Goal: Transaction & Acquisition: Purchase product/service

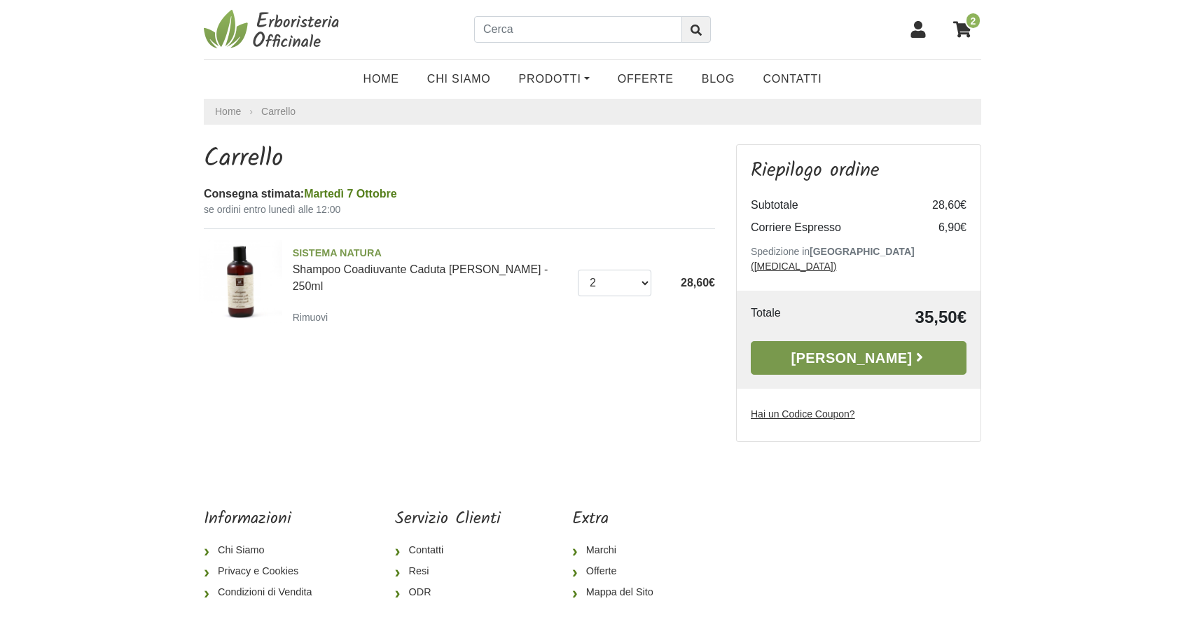
click at [803, 341] on link "Alla Cassa" at bounding box center [859, 358] width 216 height 34
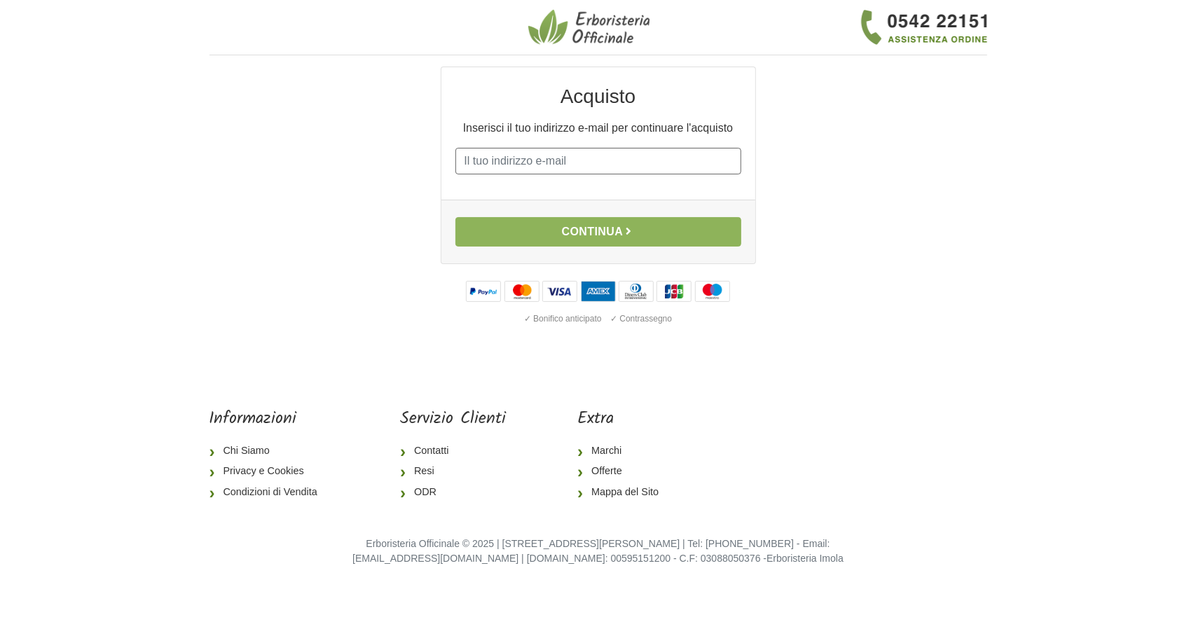
click at [567, 151] on input "E-mail" at bounding box center [598, 161] width 286 height 27
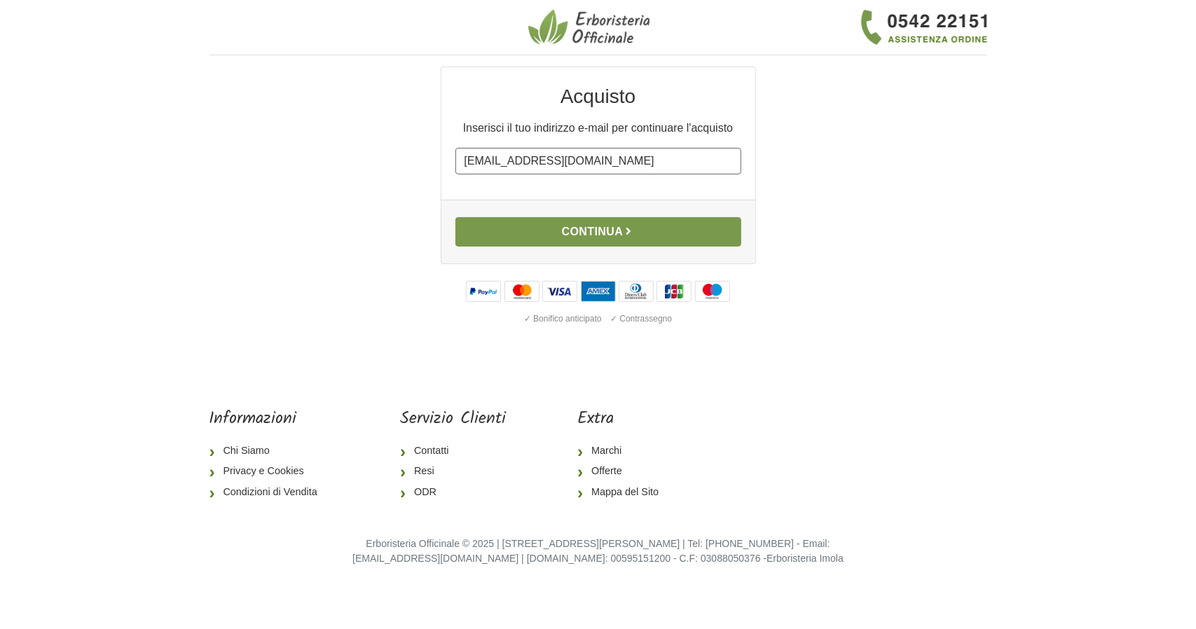
type input "[EMAIL_ADDRESS][DOMAIN_NAME]"
click at [730, 219] on button "Continua" at bounding box center [598, 231] width 286 height 29
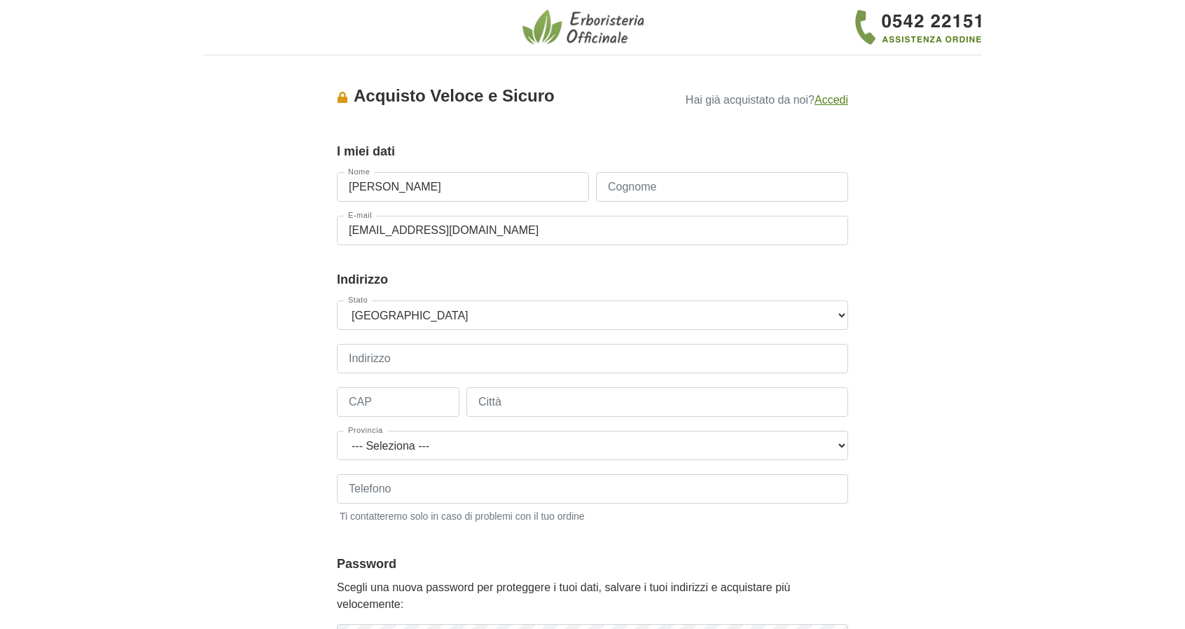
type input "Fabio"
drag, startPoint x: 700, startPoint y: 187, endPoint x: 1005, endPoint y: 240, distance: 309.3
click at [700, 186] on input "Cognome" at bounding box center [722, 186] width 252 height 29
type input "Meneghetti"
click at [432, 361] on input "Indirizzo" at bounding box center [592, 358] width 511 height 29
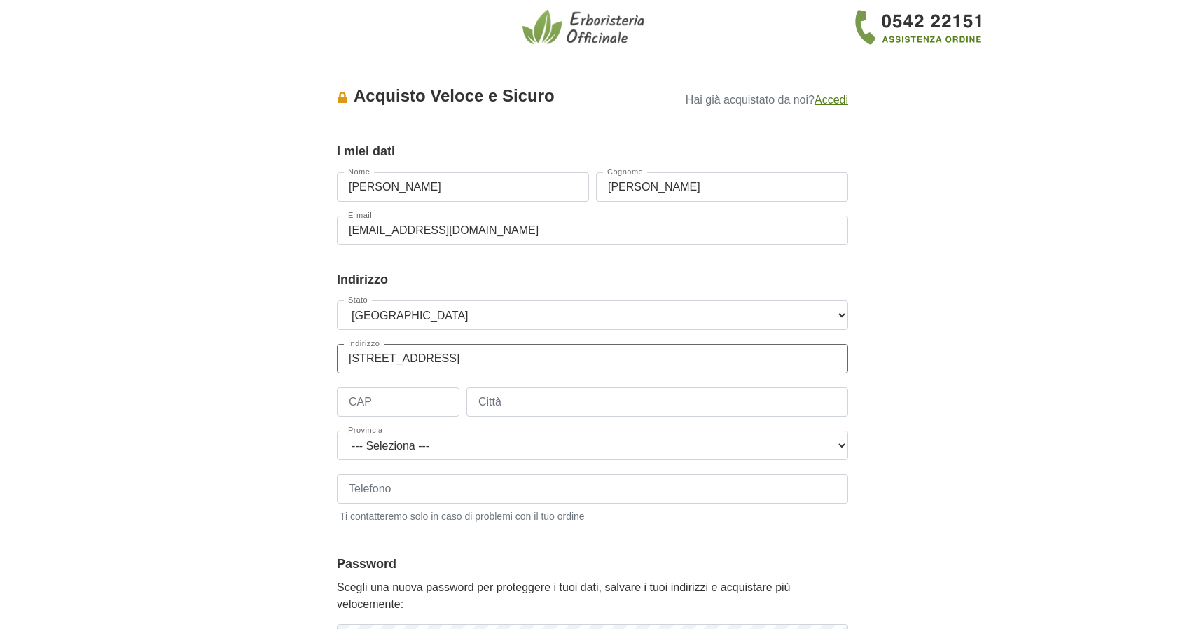
type input "via salde 1"
click at [424, 408] on input "CAP" at bounding box center [398, 401] width 123 height 29
type input "40010"
click at [513, 415] on input "Città" at bounding box center [658, 401] width 382 height 29
type input "Sala Bolognese"
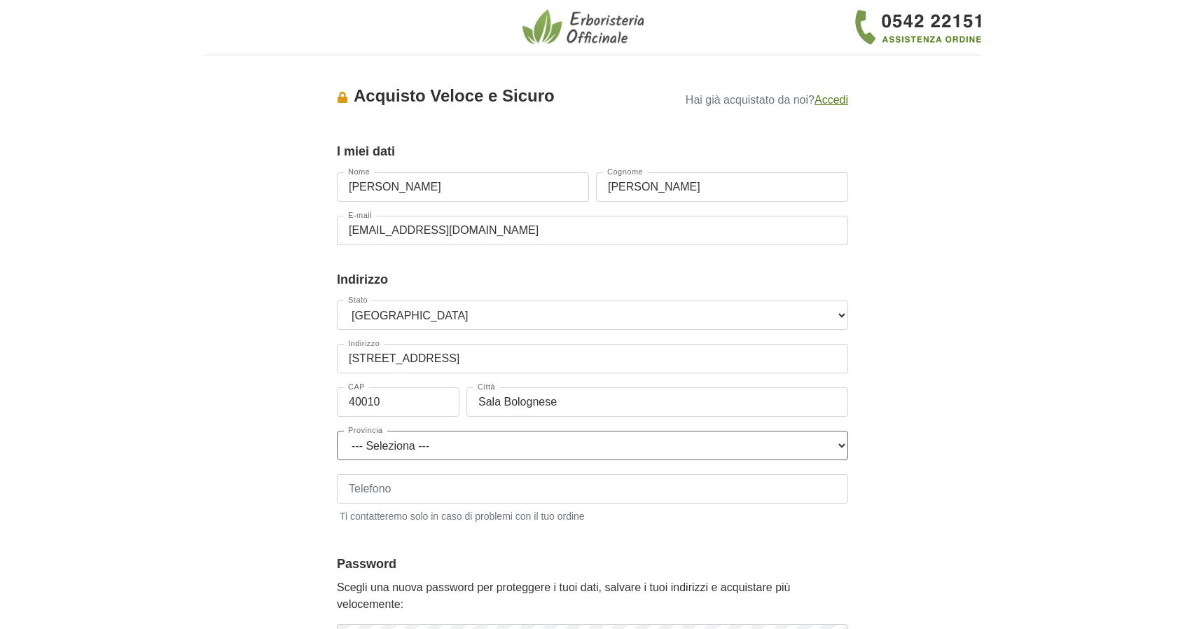
click at [504, 446] on select "--- Seleziona --- Agrigento Alessandria Ancona Aosta Arezzo Ascoli Piceno Asti …" at bounding box center [592, 445] width 511 height 29
select select "3855"
click at [337, 431] on select "--- Seleziona --- Agrigento Alessandria Ancona Aosta Arezzo Ascoli Piceno Asti …" at bounding box center [592, 445] width 511 height 29
click at [483, 494] on input "Telefono" at bounding box center [592, 488] width 511 height 29
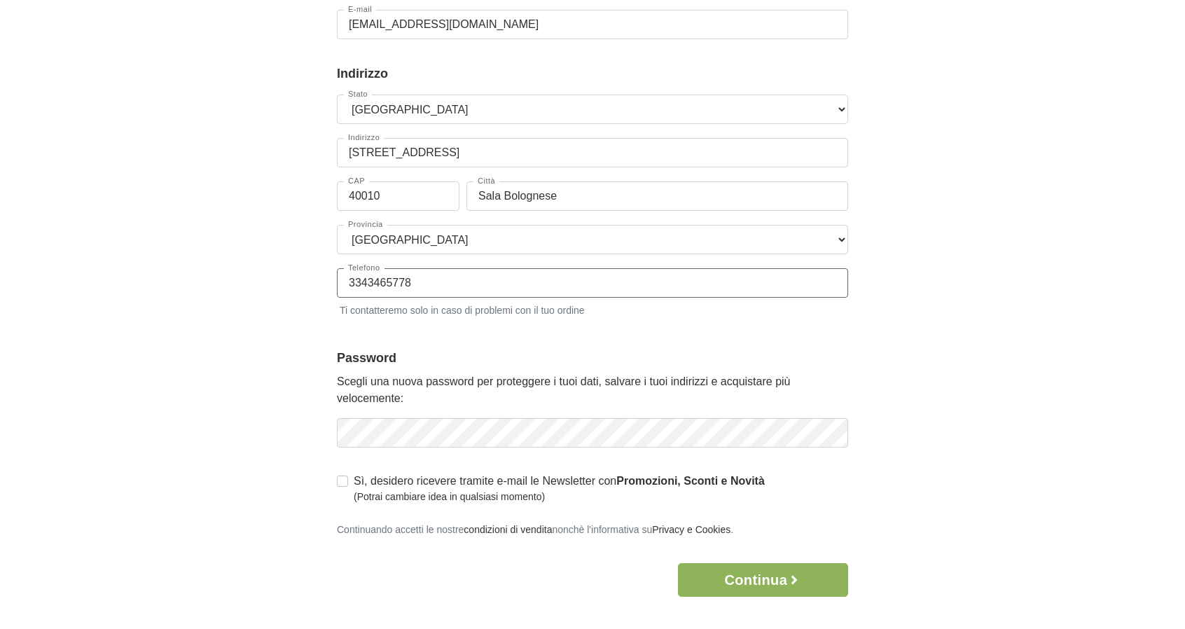
scroll to position [210, 0]
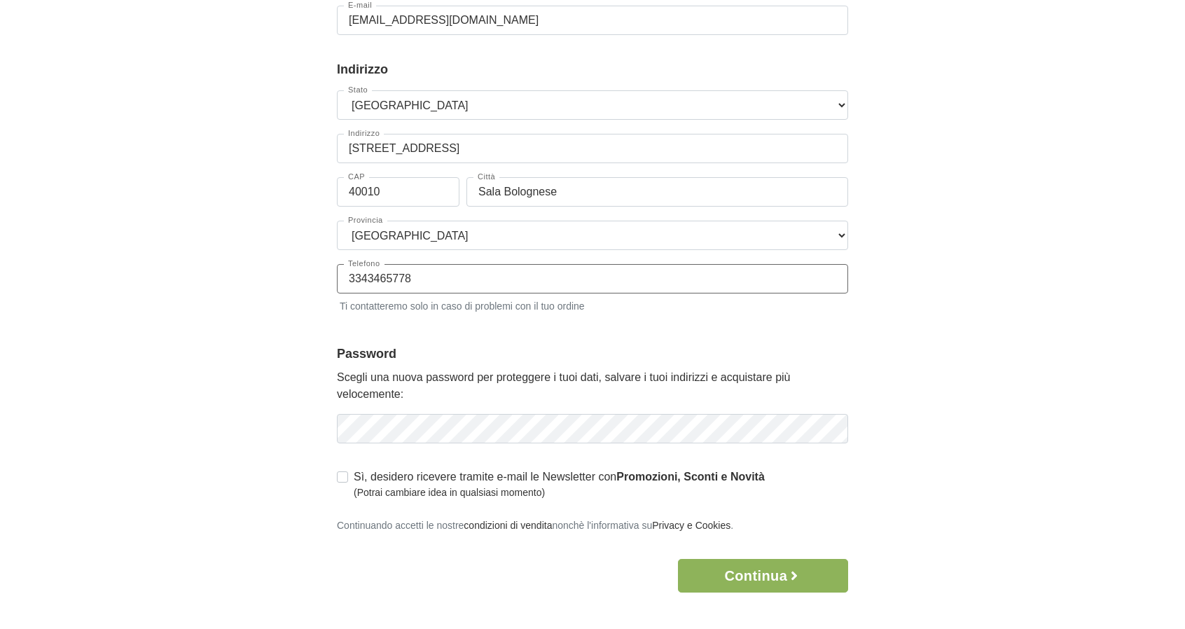
type input "3343465778"
click at [836, 429] on icon "button" at bounding box center [836, 429] width 4 height 4
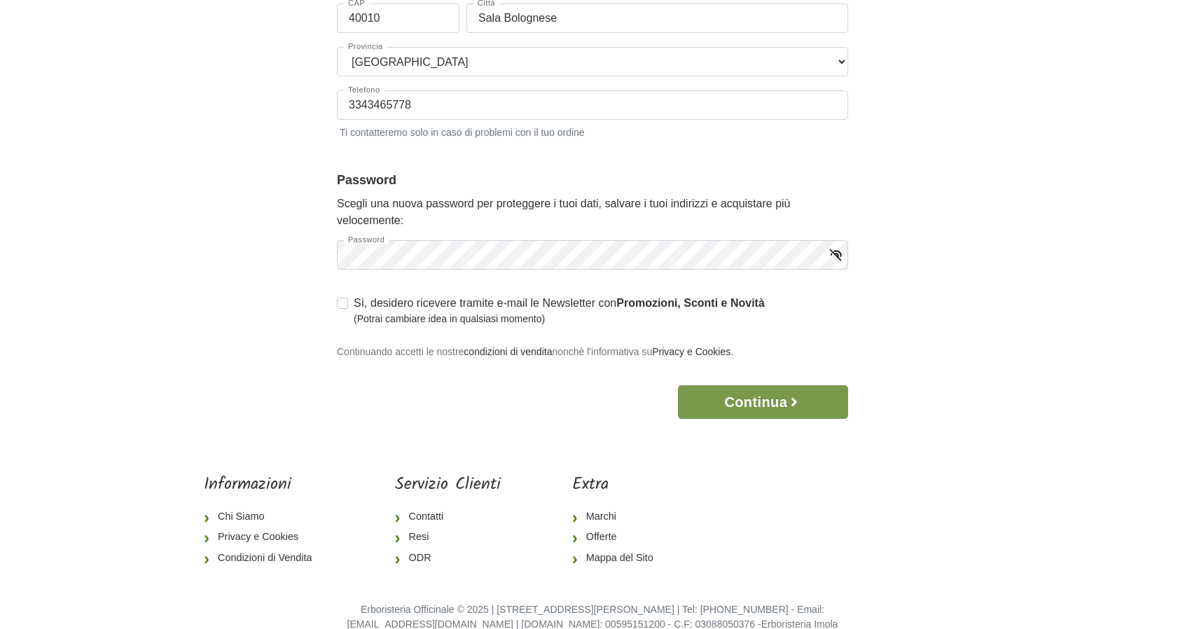
scroll to position [409, 0]
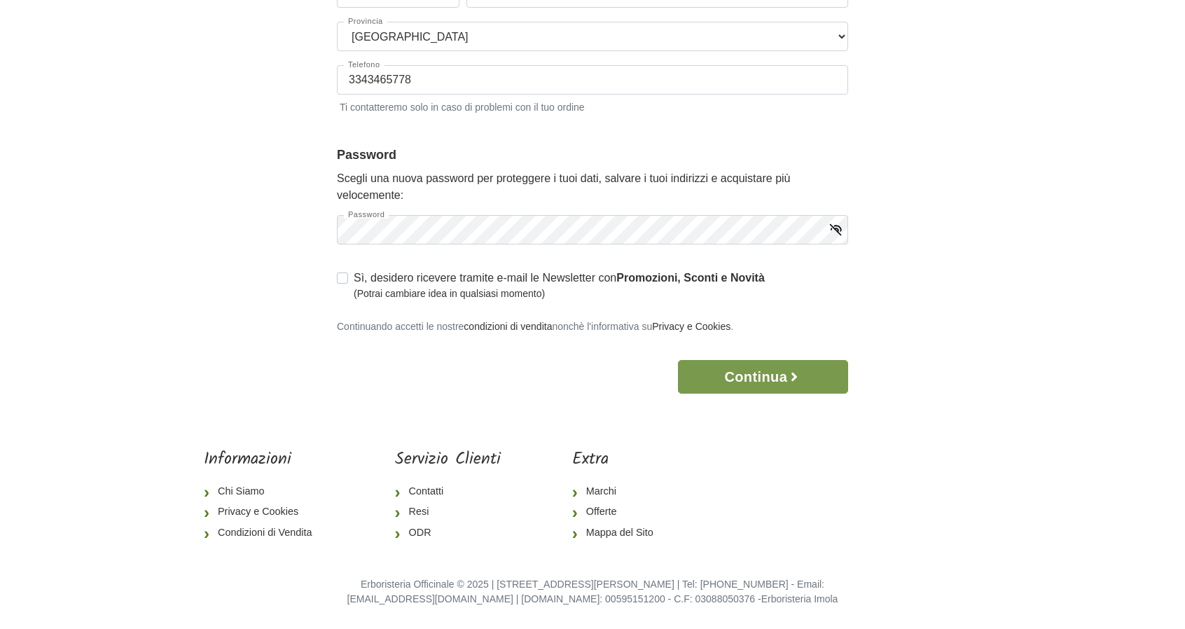
click at [790, 379] on icon "button" at bounding box center [794, 377] width 14 height 14
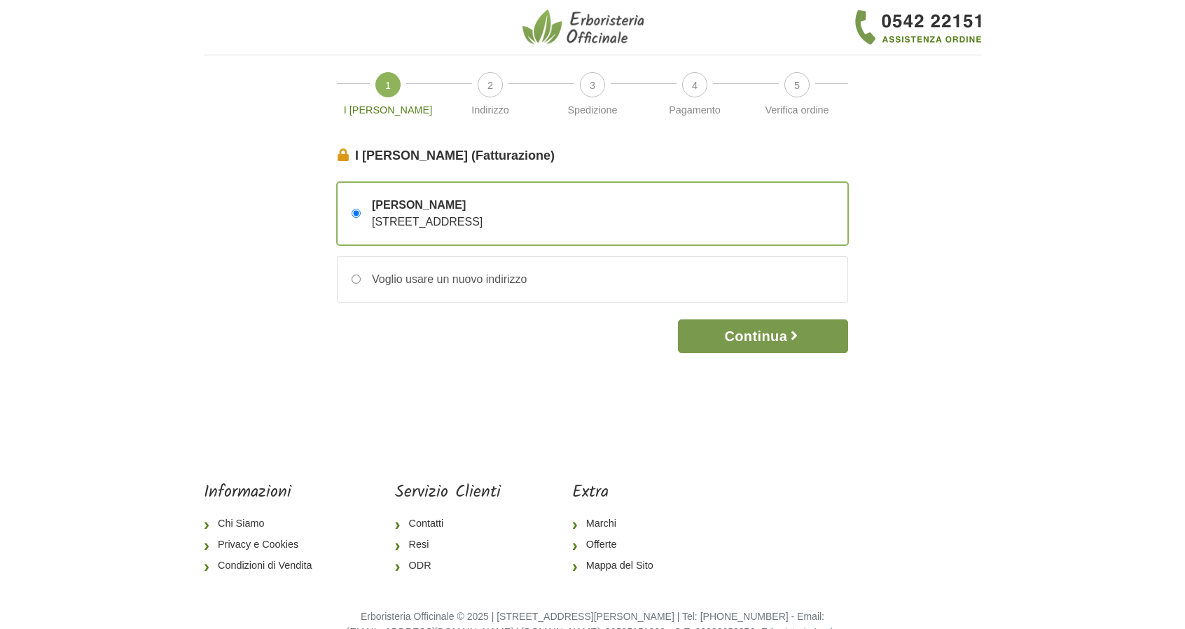
click at [827, 322] on button "Continua" at bounding box center [763, 336] width 170 height 34
click at [824, 333] on button "Continua" at bounding box center [763, 336] width 170 height 34
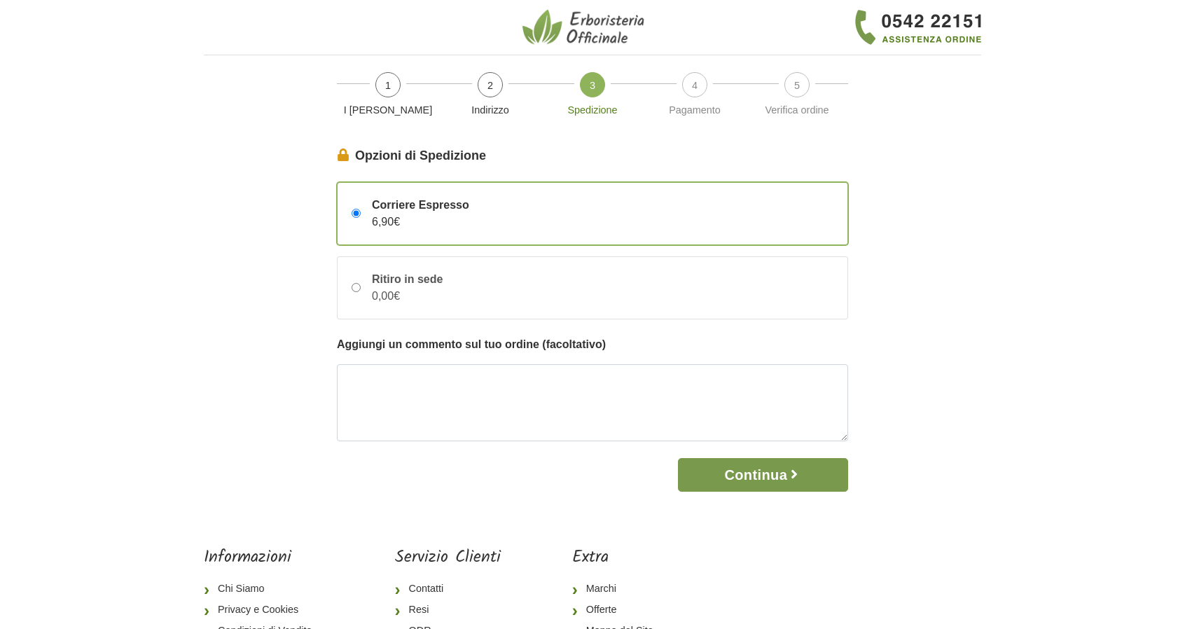
click at [796, 473] on icon "button" at bounding box center [794, 474] width 14 height 14
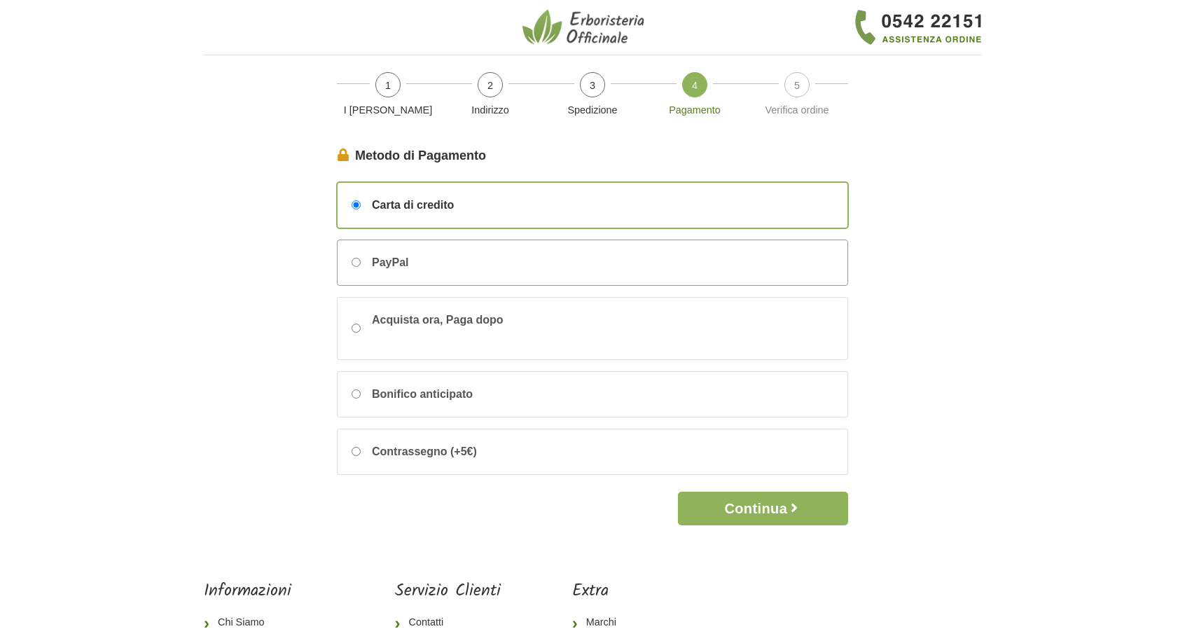
click at [372, 257] on span "PayPal" at bounding box center [390, 262] width 36 height 17
click at [361, 258] on input "PayPal" at bounding box center [356, 262] width 9 height 9
radio input "true"
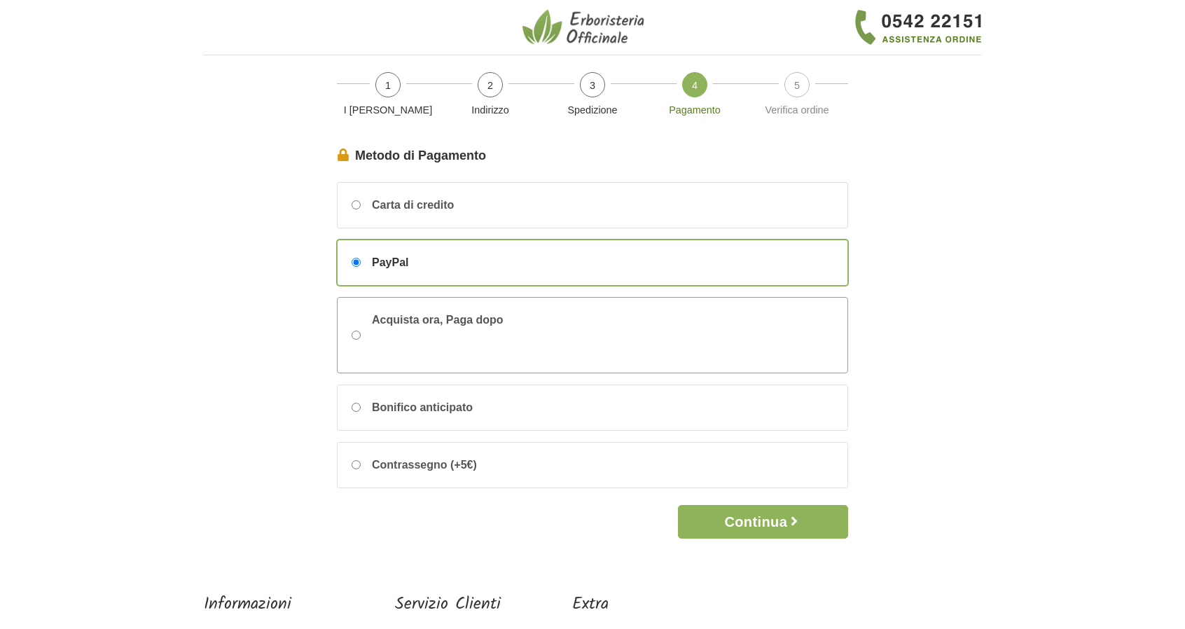
click at [356, 331] on input "Acquista ora, Paga dopo" at bounding box center [356, 335] width 9 height 9
radio input "true"
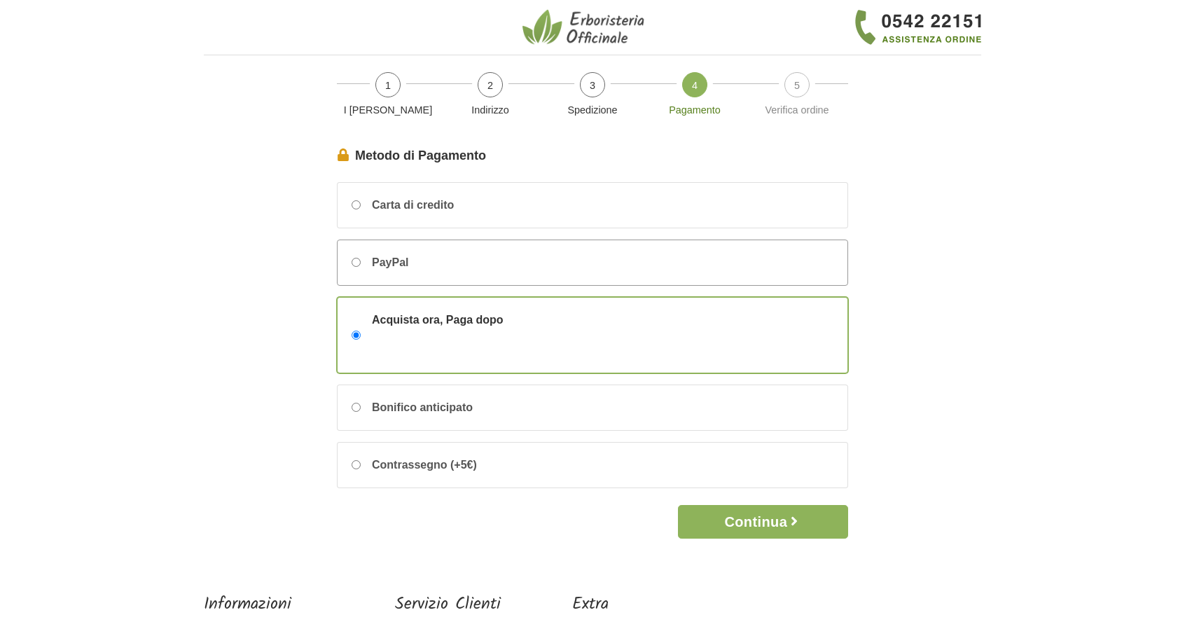
click at [382, 281] on div "PayPal" at bounding box center [593, 262] width 510 height 45
click at [361, 267] on input "PayPal" at bounding box center [356, 262] width 9 height 9
radio input "true"
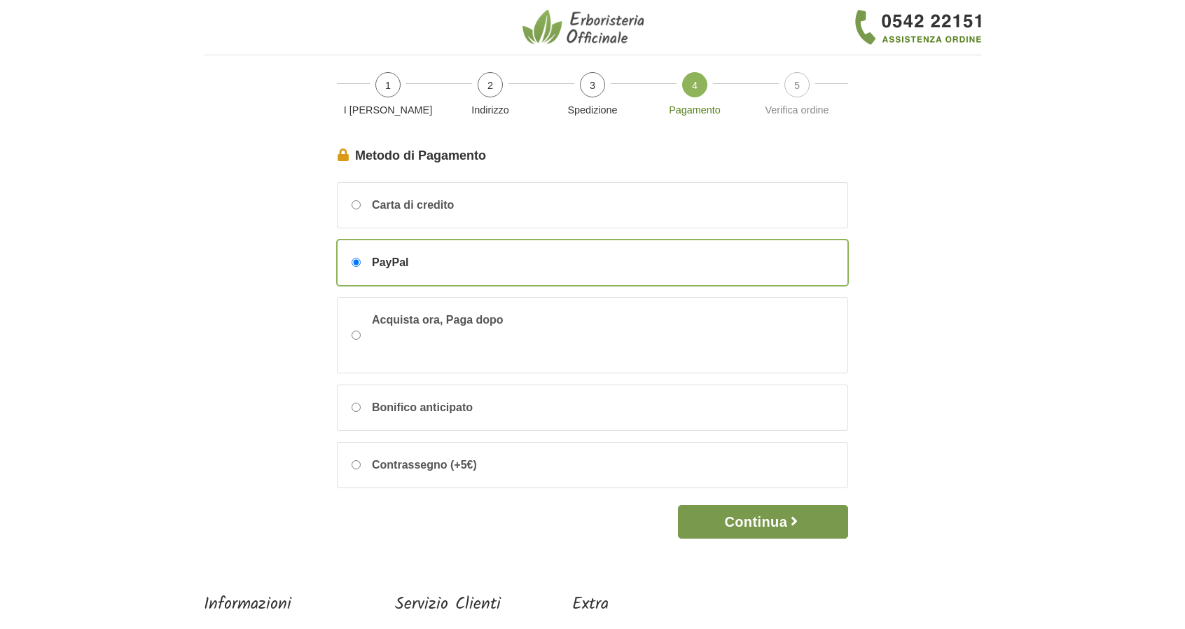
click at [756, 520] on button "Continua" at bounding box center [763, 522] width 170 height 34
